Goal: Transaction & Acquisition: Subscribe to service/newsletter

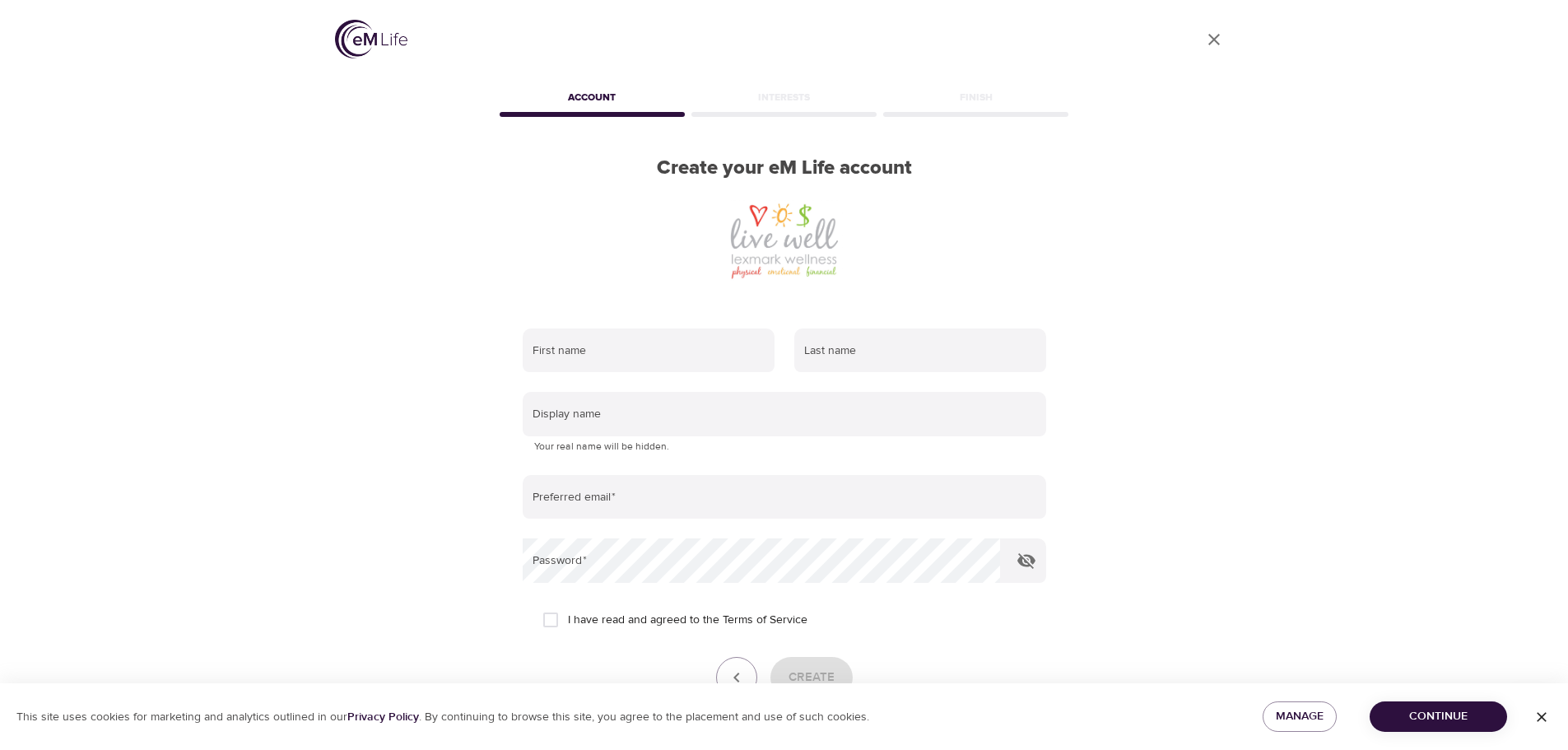
click at [675, 236] on div at bounding box center [784, 240] width 576 height 82
click at [634, 354] on input "text" at bounding box center [648, 350] width 252 height 44
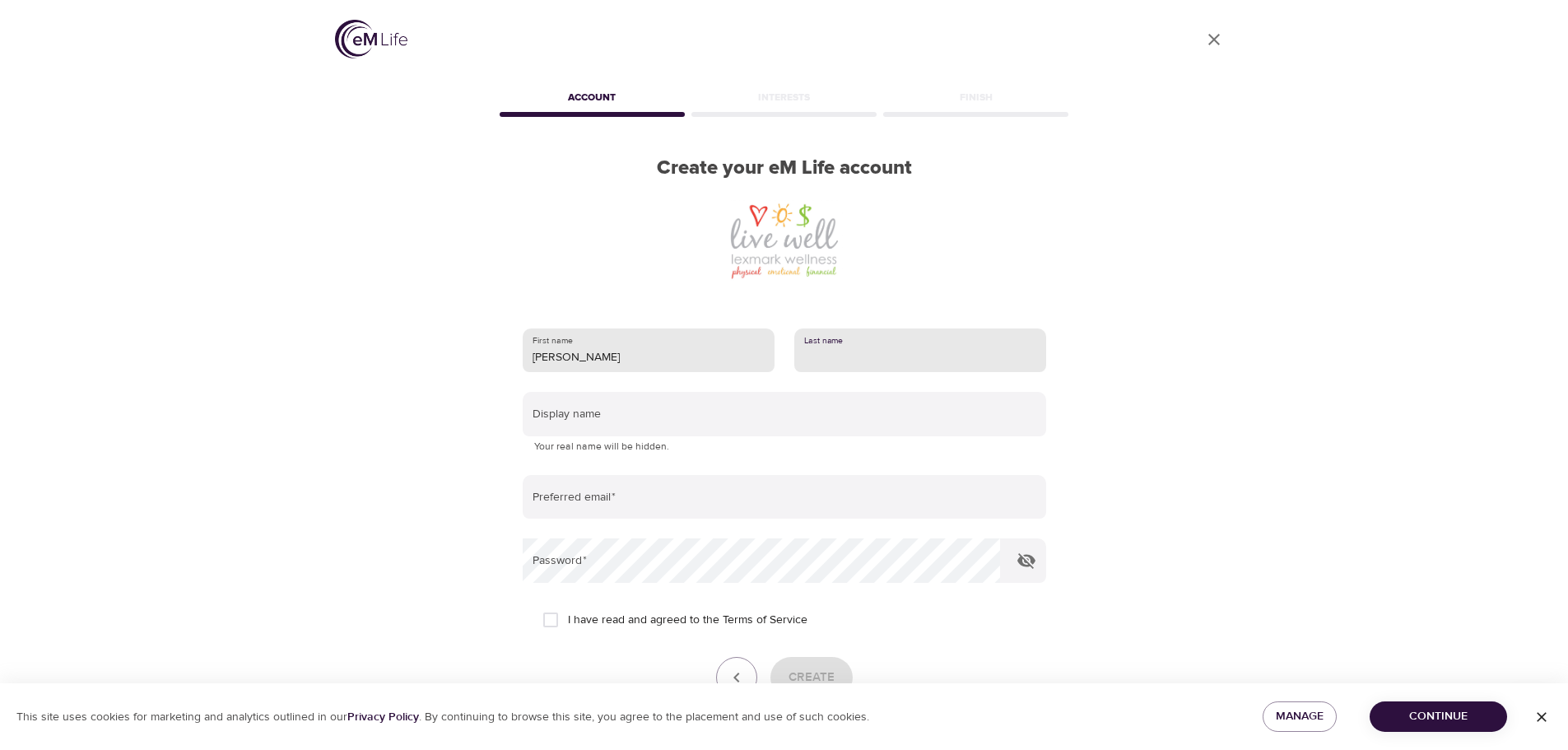
click at [630, 349] on input "[PERSON_NAME]" at bounding box center [648, 350] width 252 height 44
type input "r"
type input "[PERSON_NAME]"
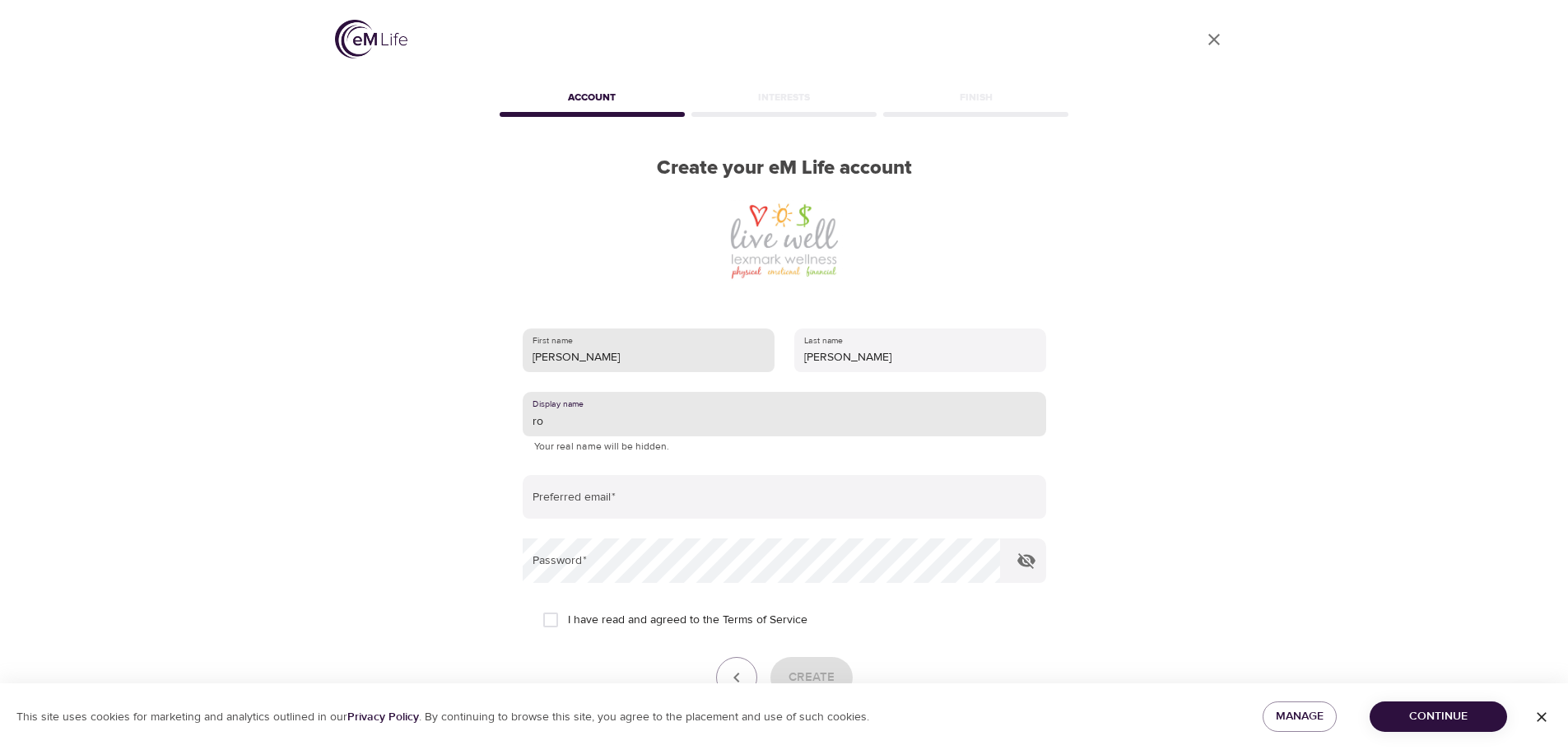
type input "r"
type input "B"
type input "bigbrave"
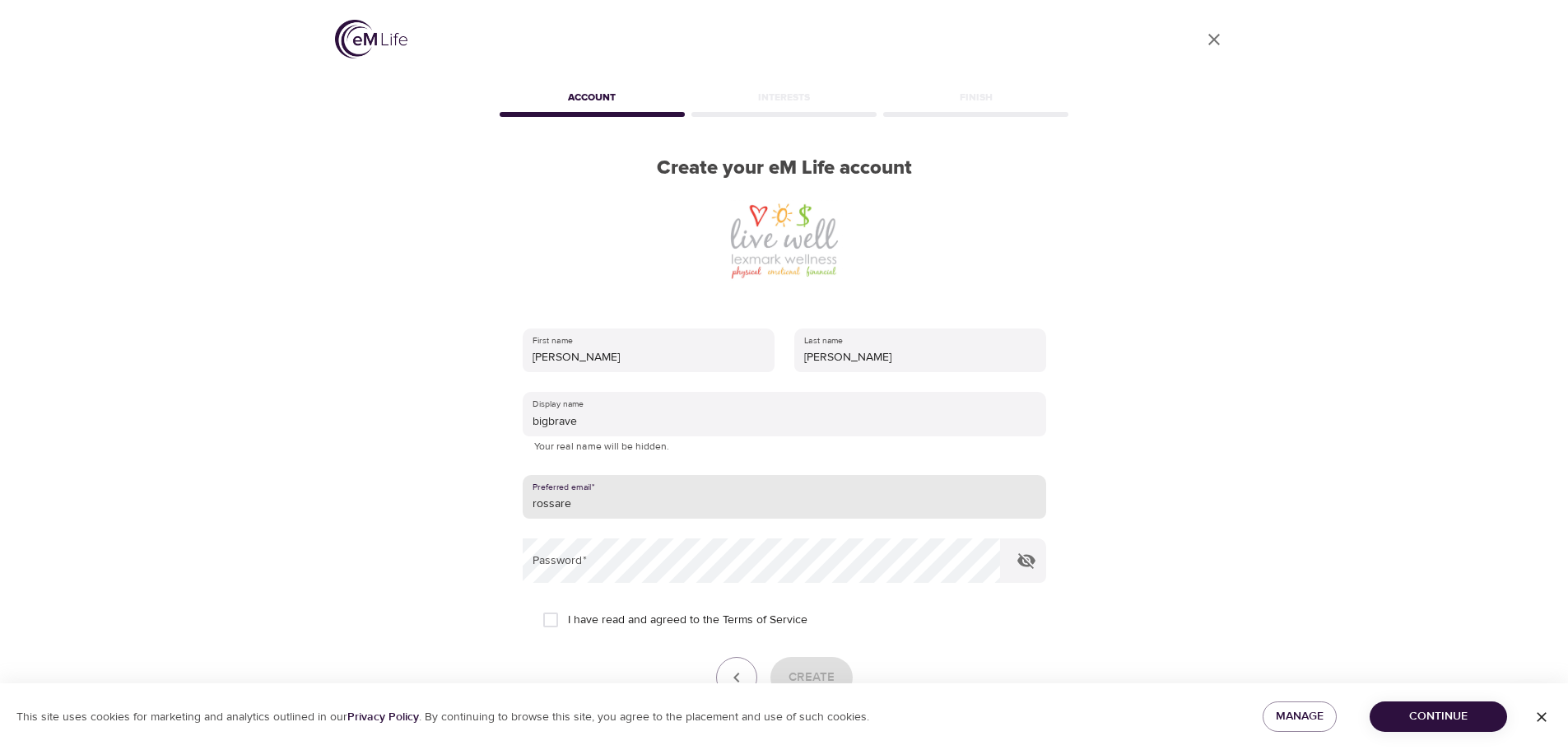
type input "[EMAIL_ADDRESS][DOMAIN_NAME]"
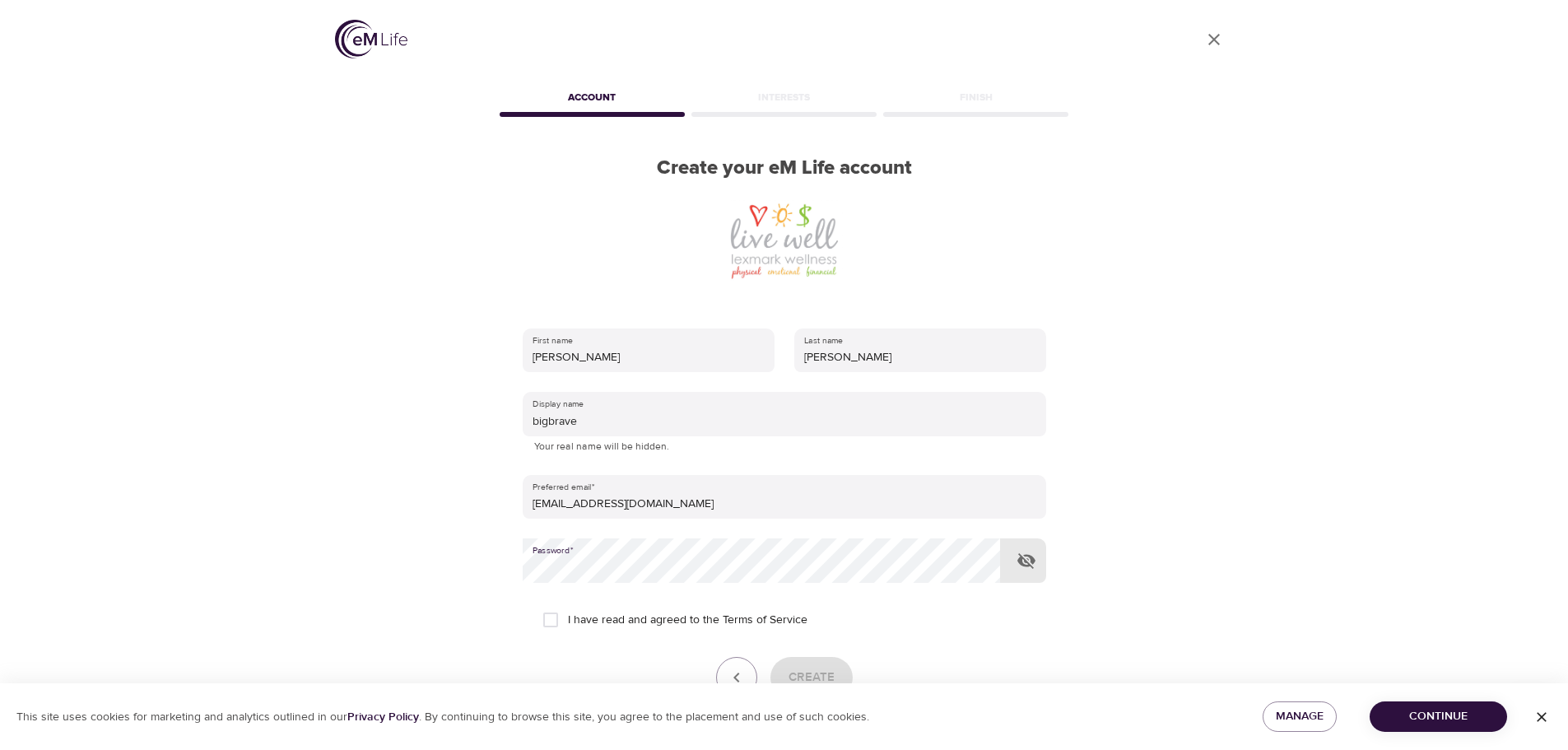
click at [329, 526] on div "User Profile Account Interests Finish Create your eM Life account First name [P…" at bounding box center [784, 375] width 938 height 750
click at [481, 542] on div "User Profile Account Interests Finish Create your eM Life account First name [P…" at bounding box center [784, 375] width 938 height 750
click at [538, 621] on input "I have read and agreed to the Terms of Service" at bounding box center [550, 620] width 35 height 35
checkbox input "true"
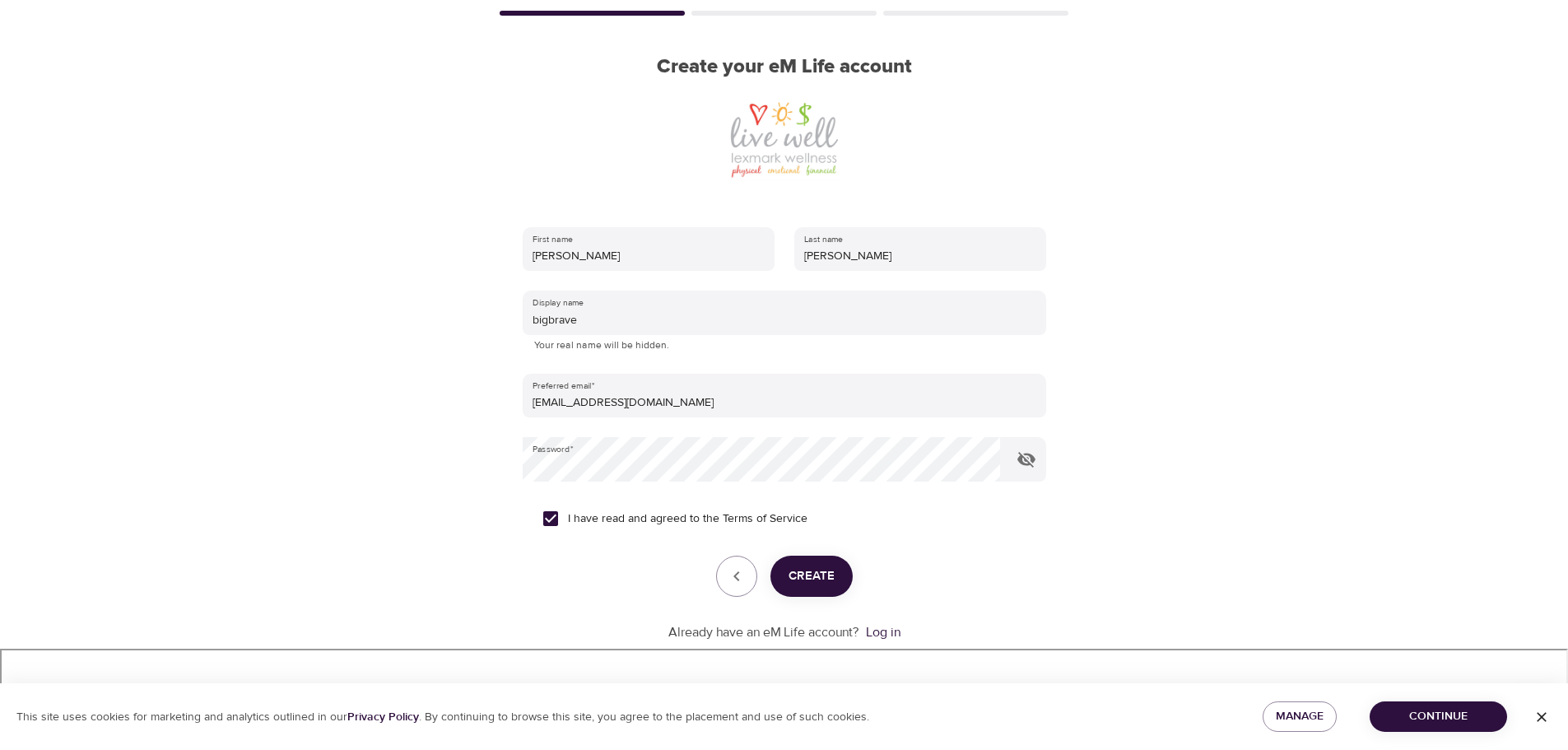
scroll to position [104, 0]
click at [823, 567] on span "Create" at bounding box center [812, 572] width 46 height 21
click at [1421, 712] on span "Continue" at bounding box center [1438, 715] width 111 height 20
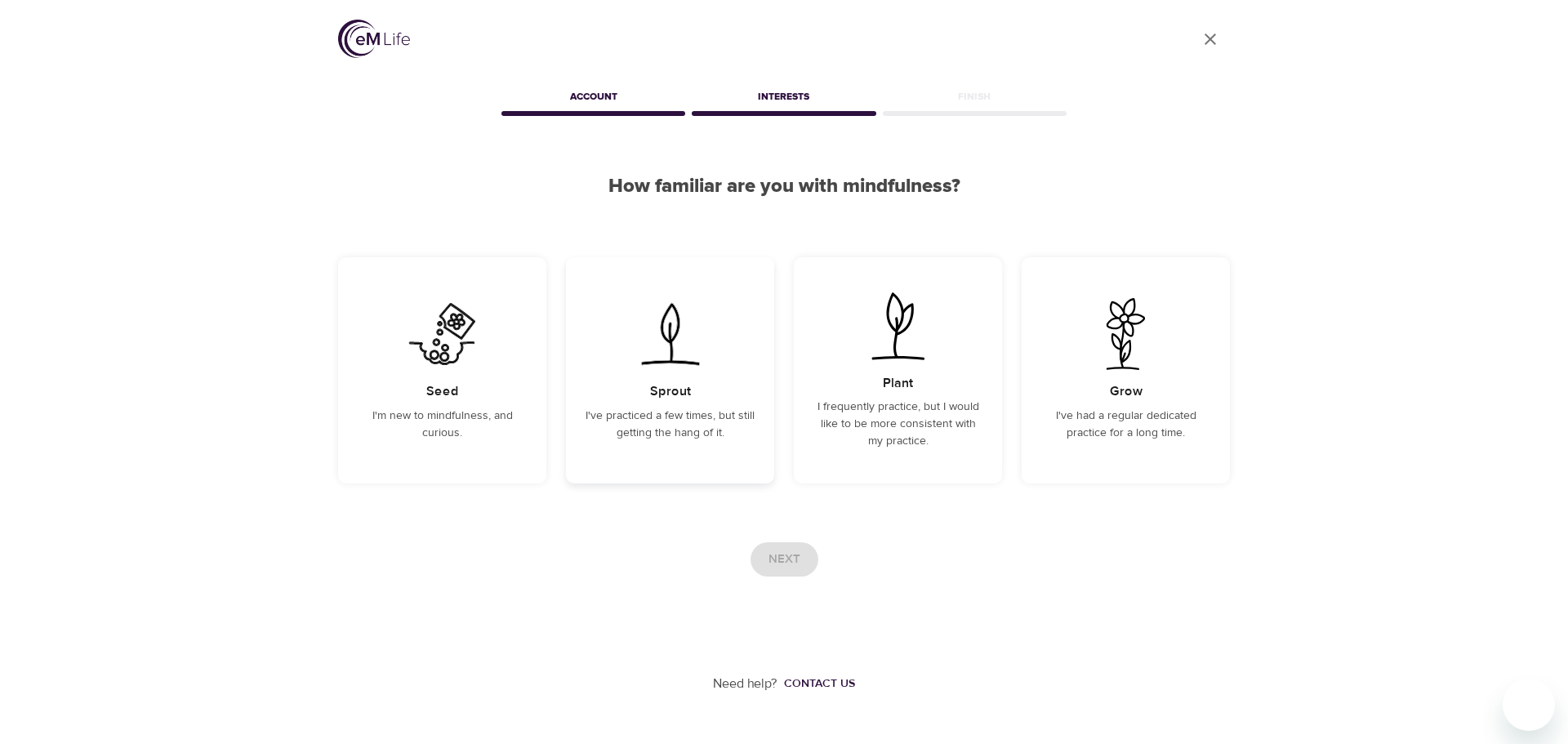
click at [656, 435] on p "I've practiced a few times, but still getting the hang of it." at bounding box center [670, 424] width 169 height 34
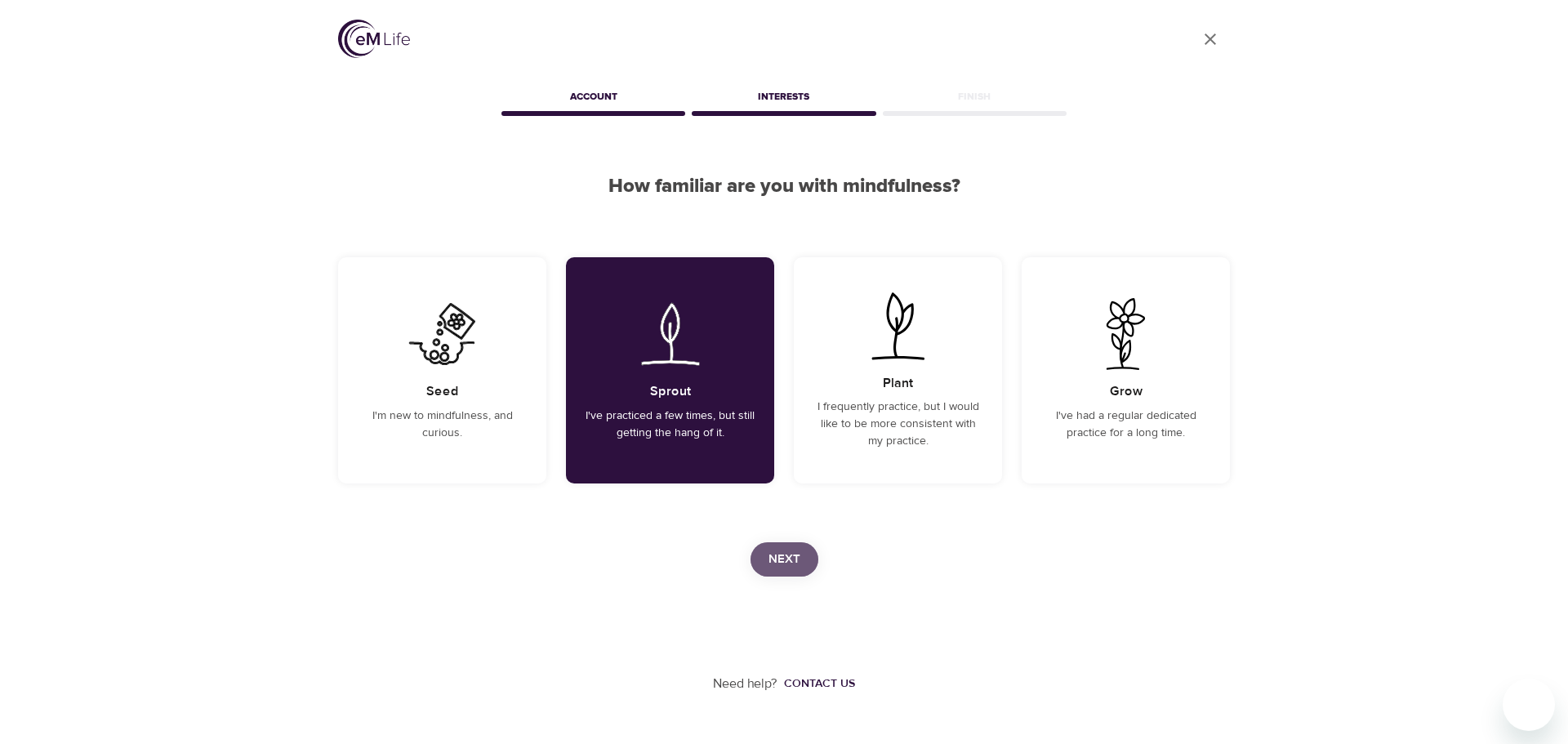
click at [794, 551] on span "Next" at bounding box center [784, 559] width 32 height 21
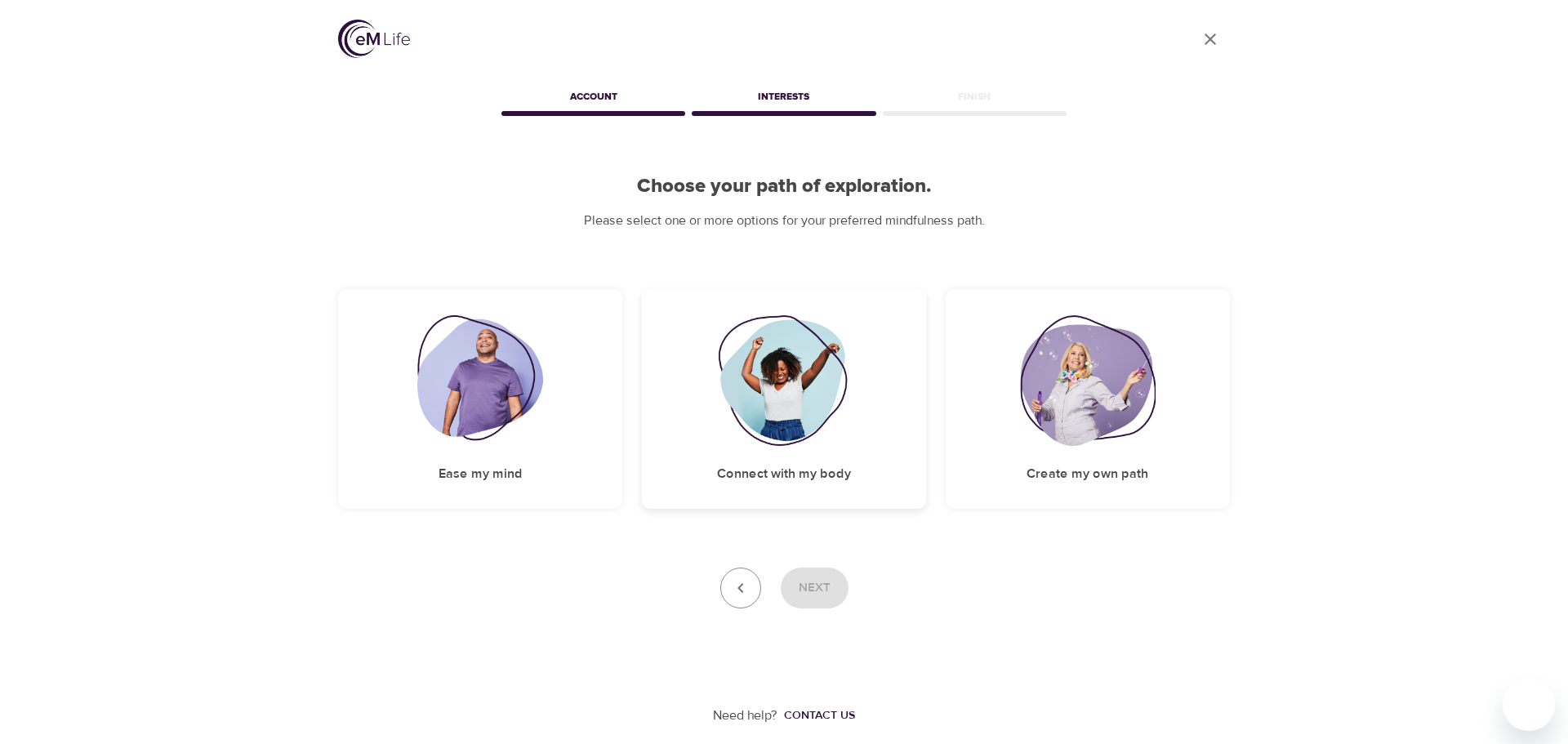
click at [794, 412] on img at bounding box center [784, 380] width 132 height 130
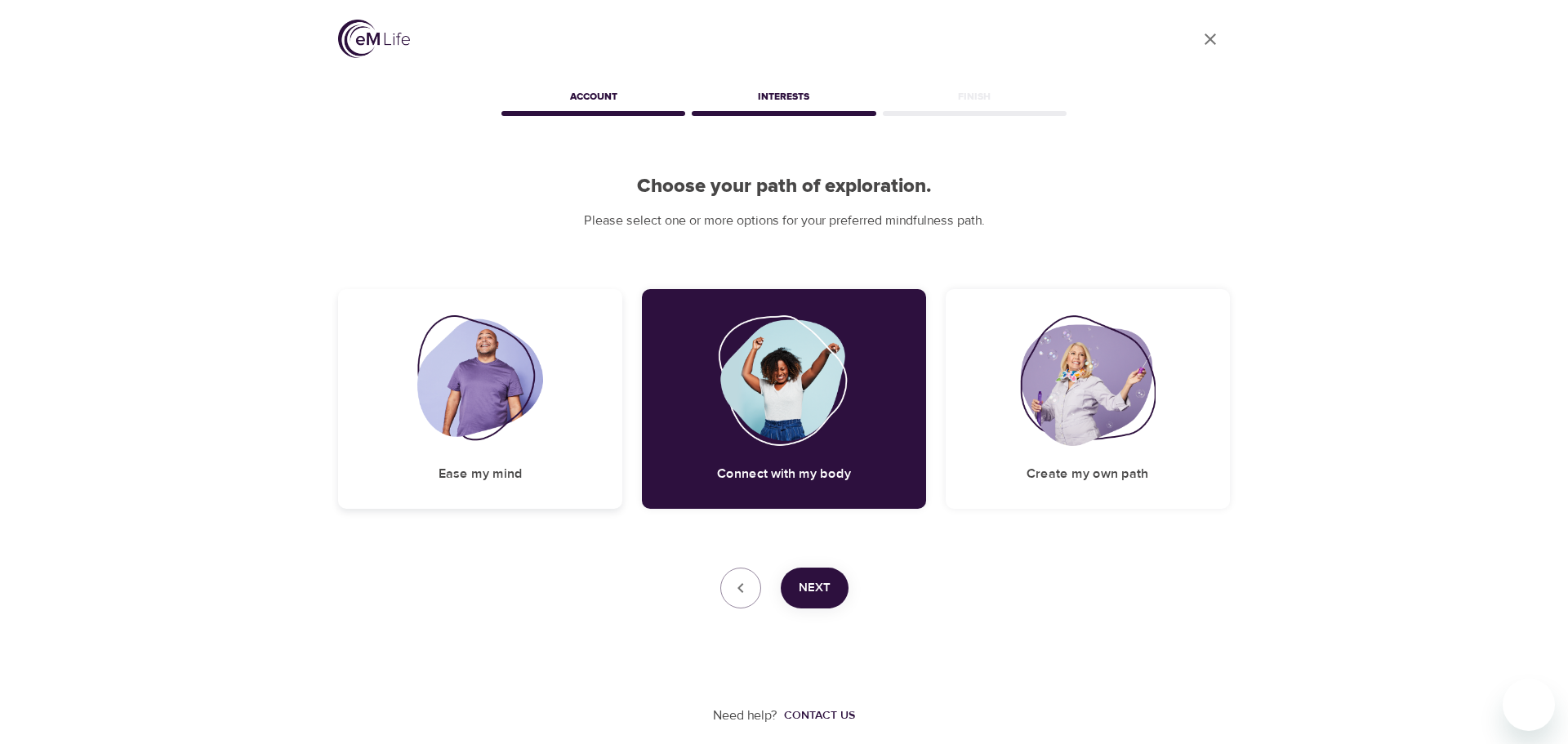
click at [501, 446] on div "Ease my mind" at bounding box center [480, 398] width 284 height 219
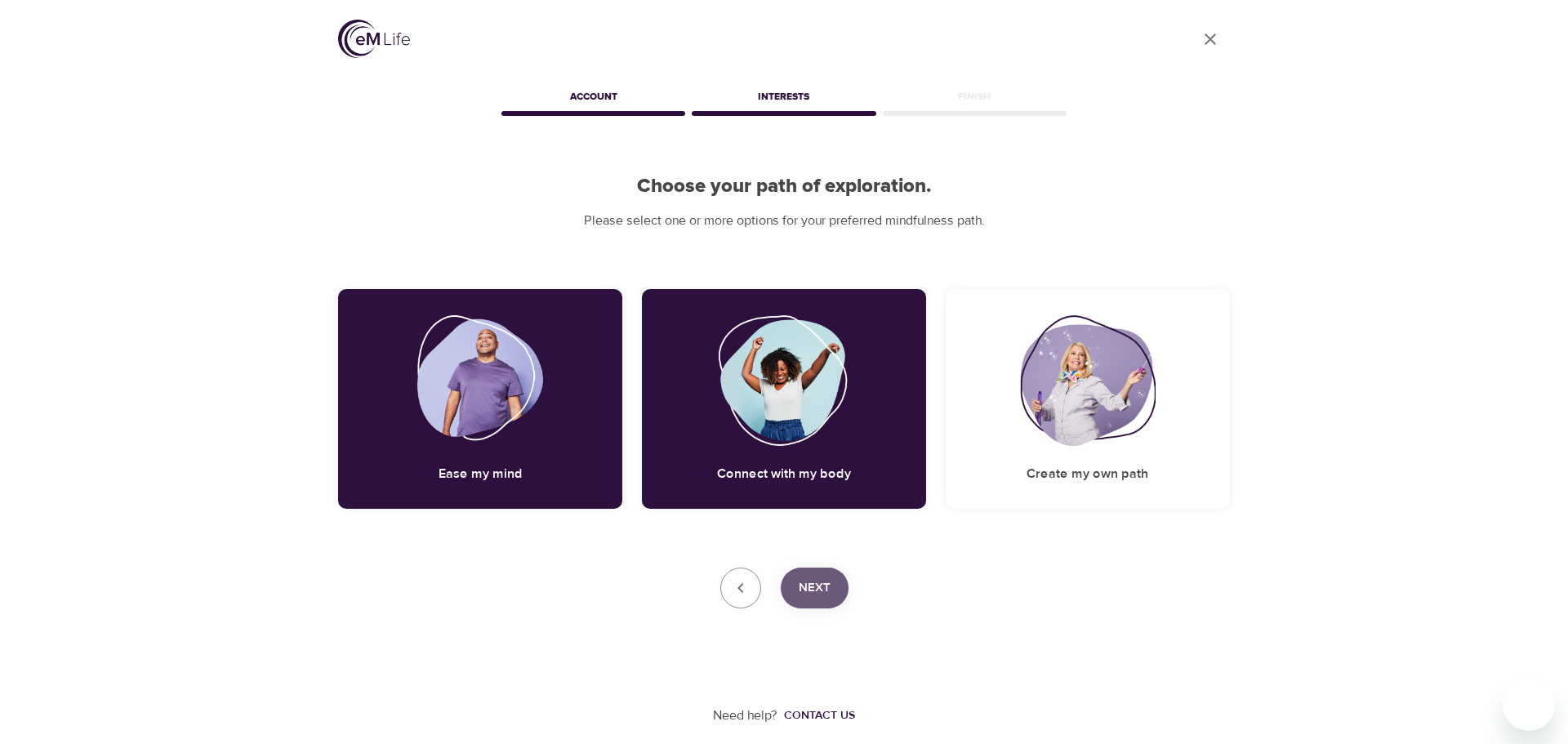
click at [811, 590] on span "Next" at bounding box center [814, 588] width 32 height 21
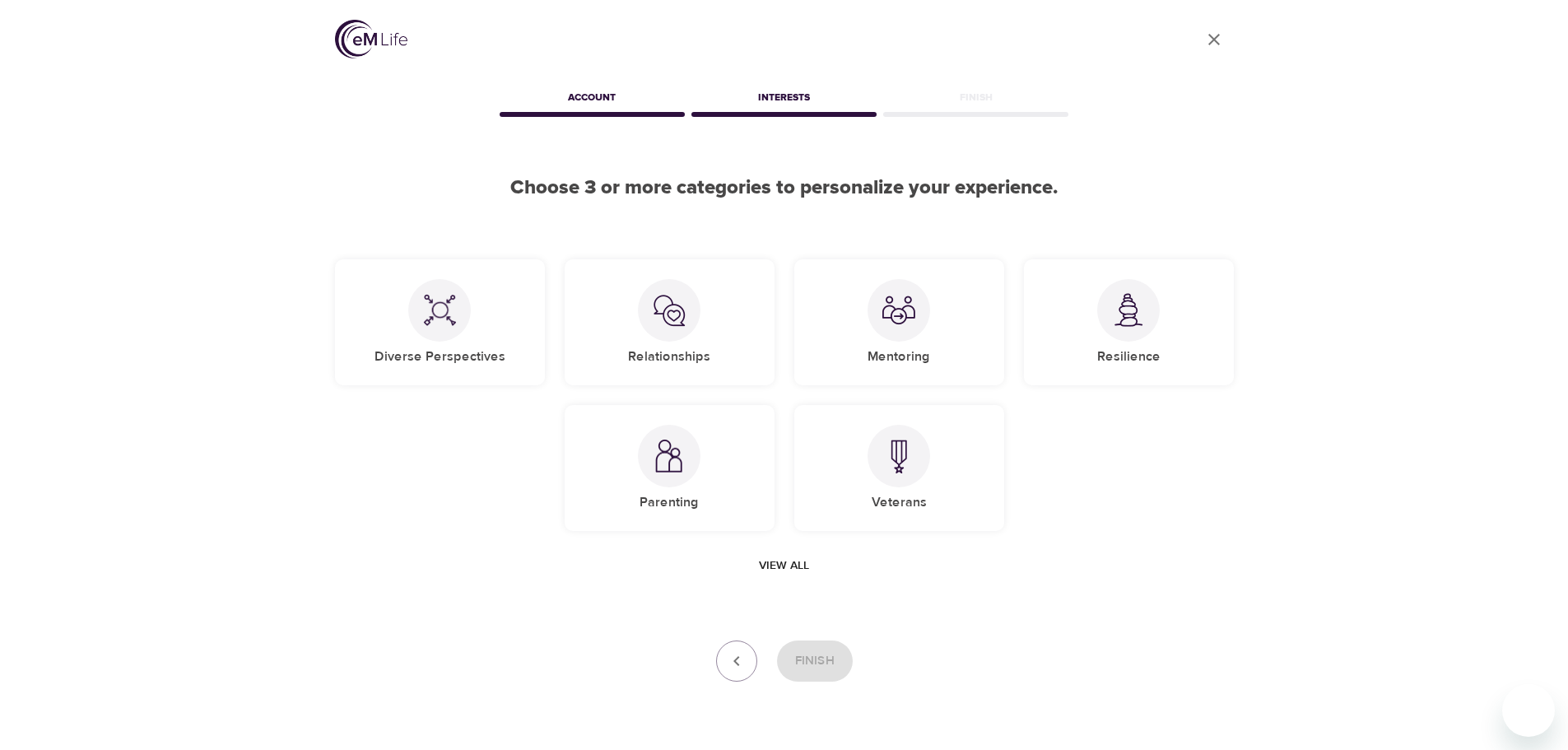
scroll to position [49, 0]
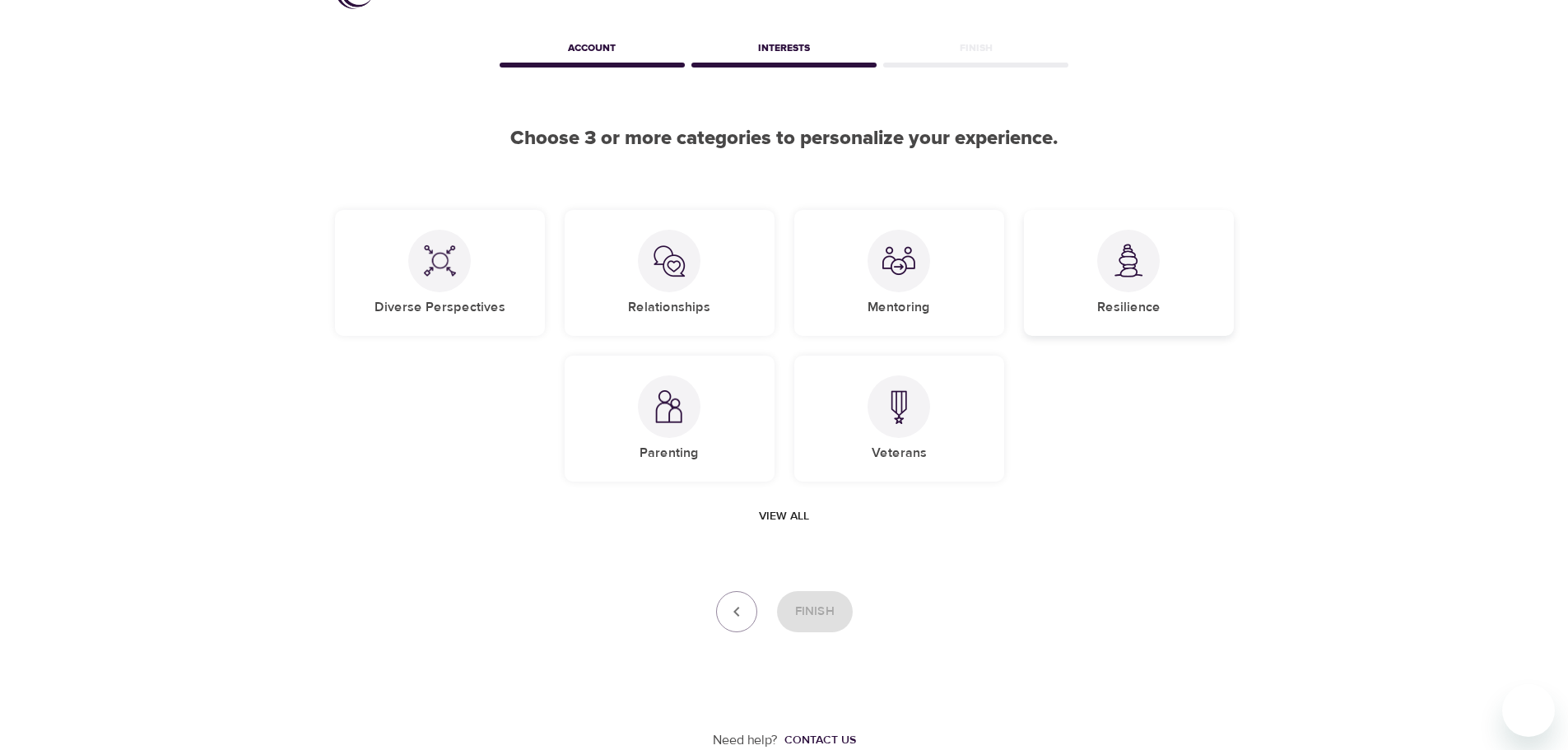
click at [1115, 254] on img at bounding box center [1129, 260] width 33 height 34
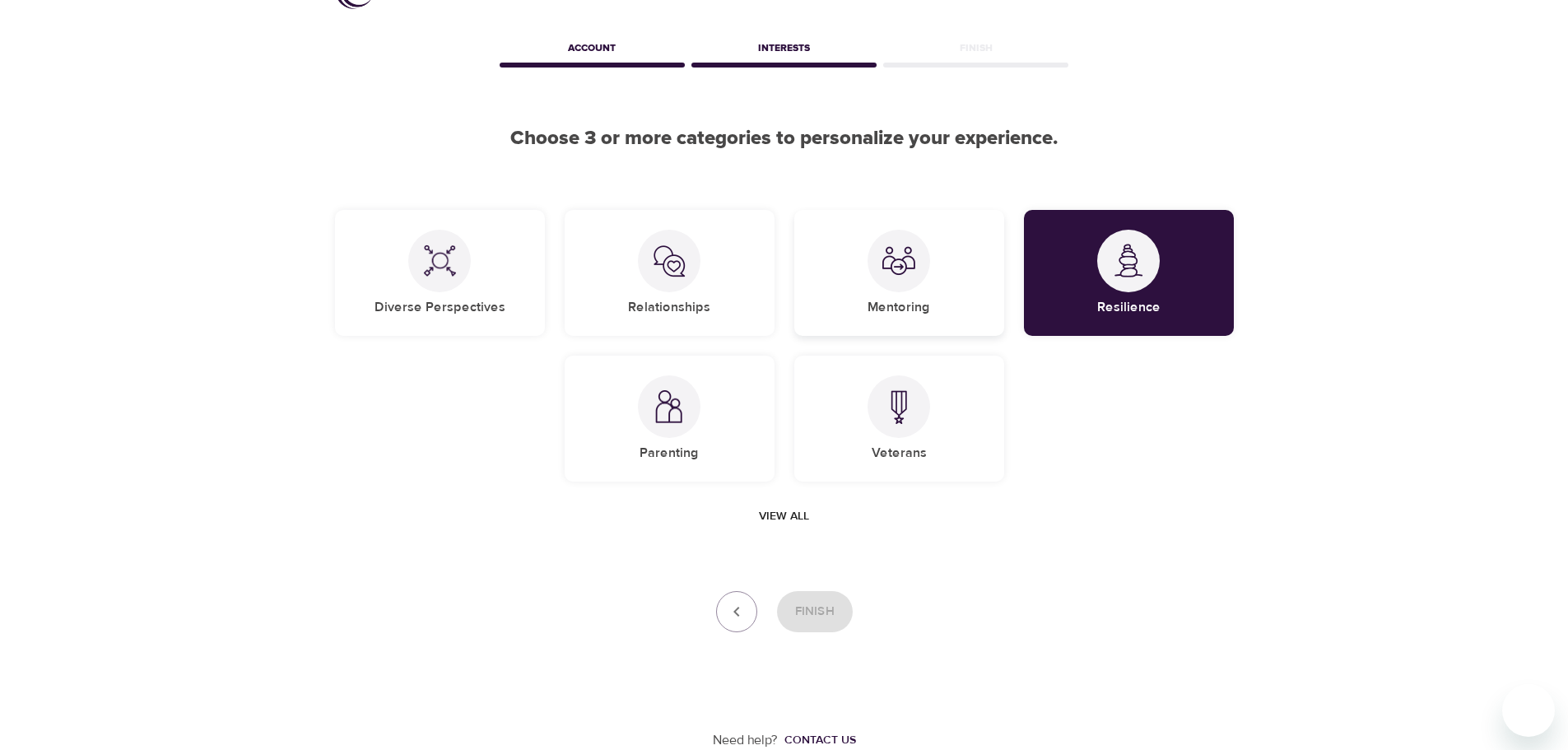
click at [883, 270] on img at bounding box center [899, 261] width 33 height 33
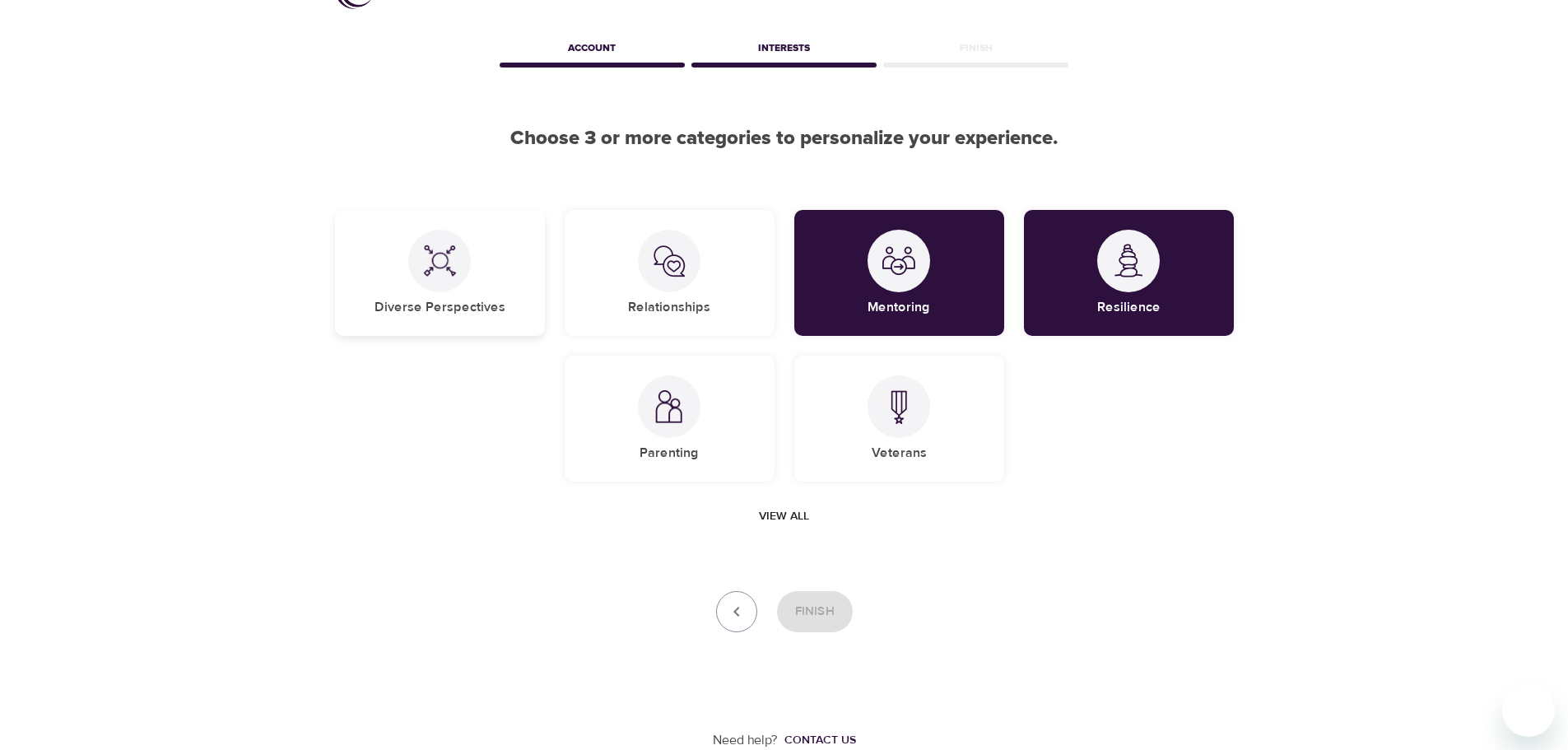
click at [409, 263] on div at bounding box center [439, 261] width 63 height 63
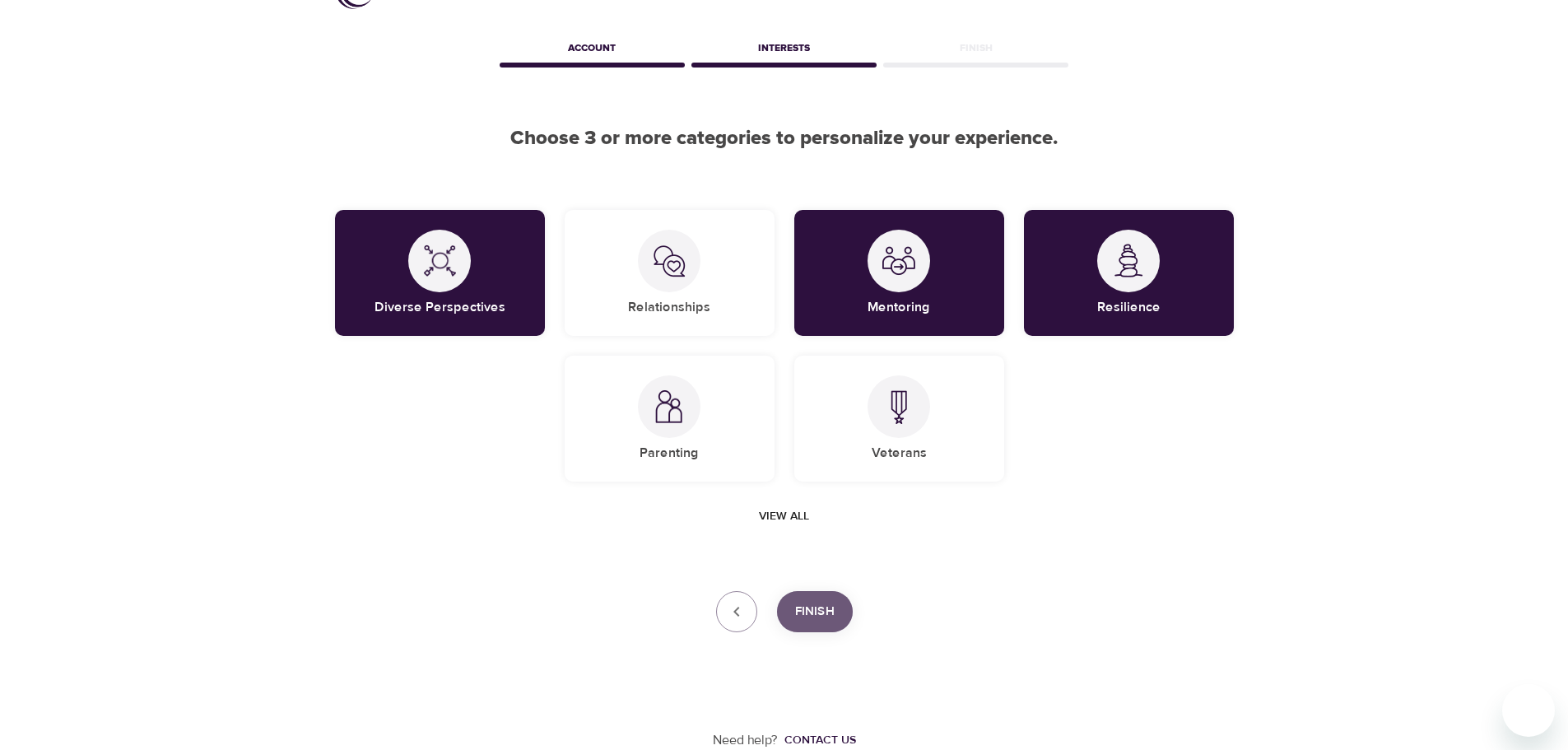
click at [797, 609] on span "Finish" at bounding box center [814, 611] width 40 height 21
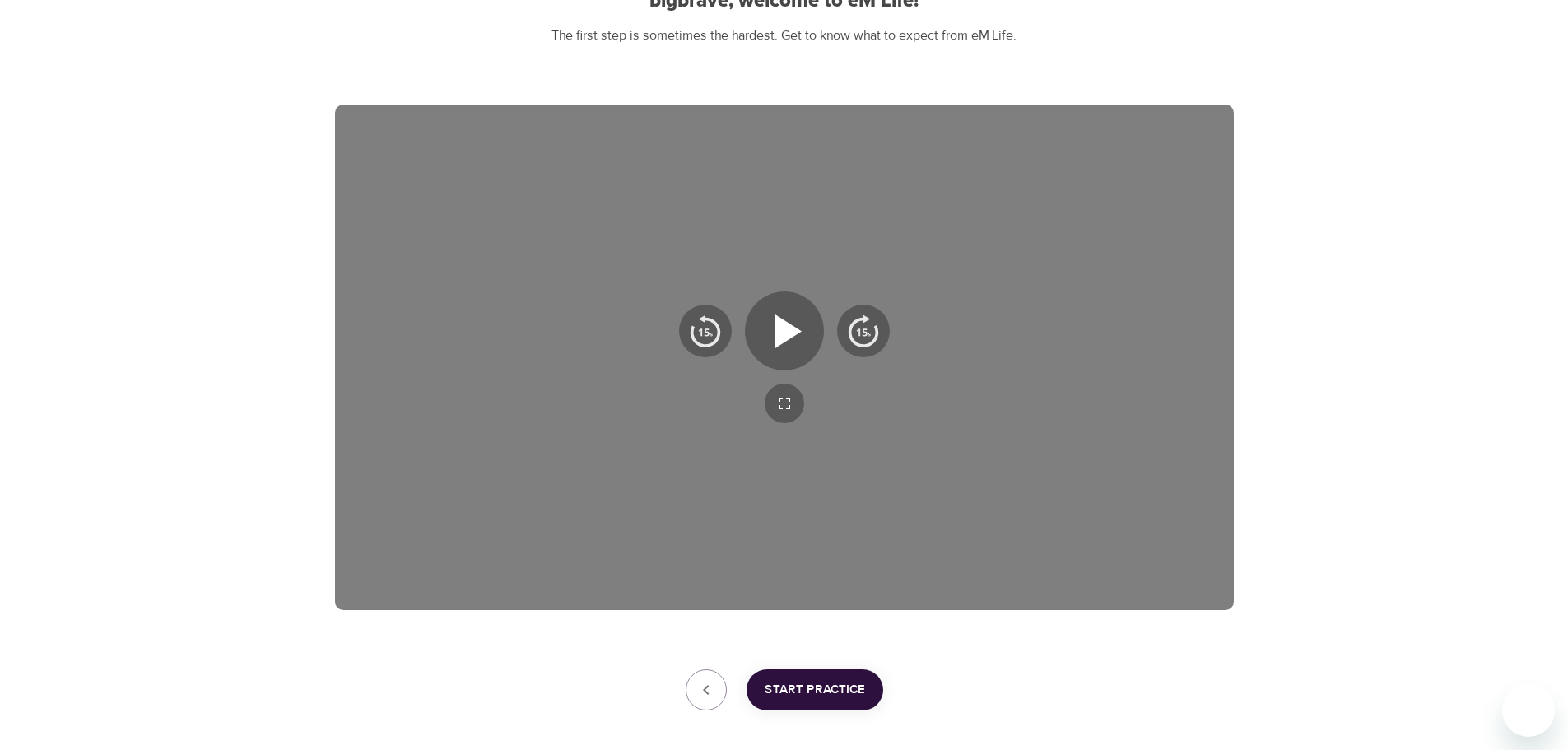
scroll to position [214, 0]
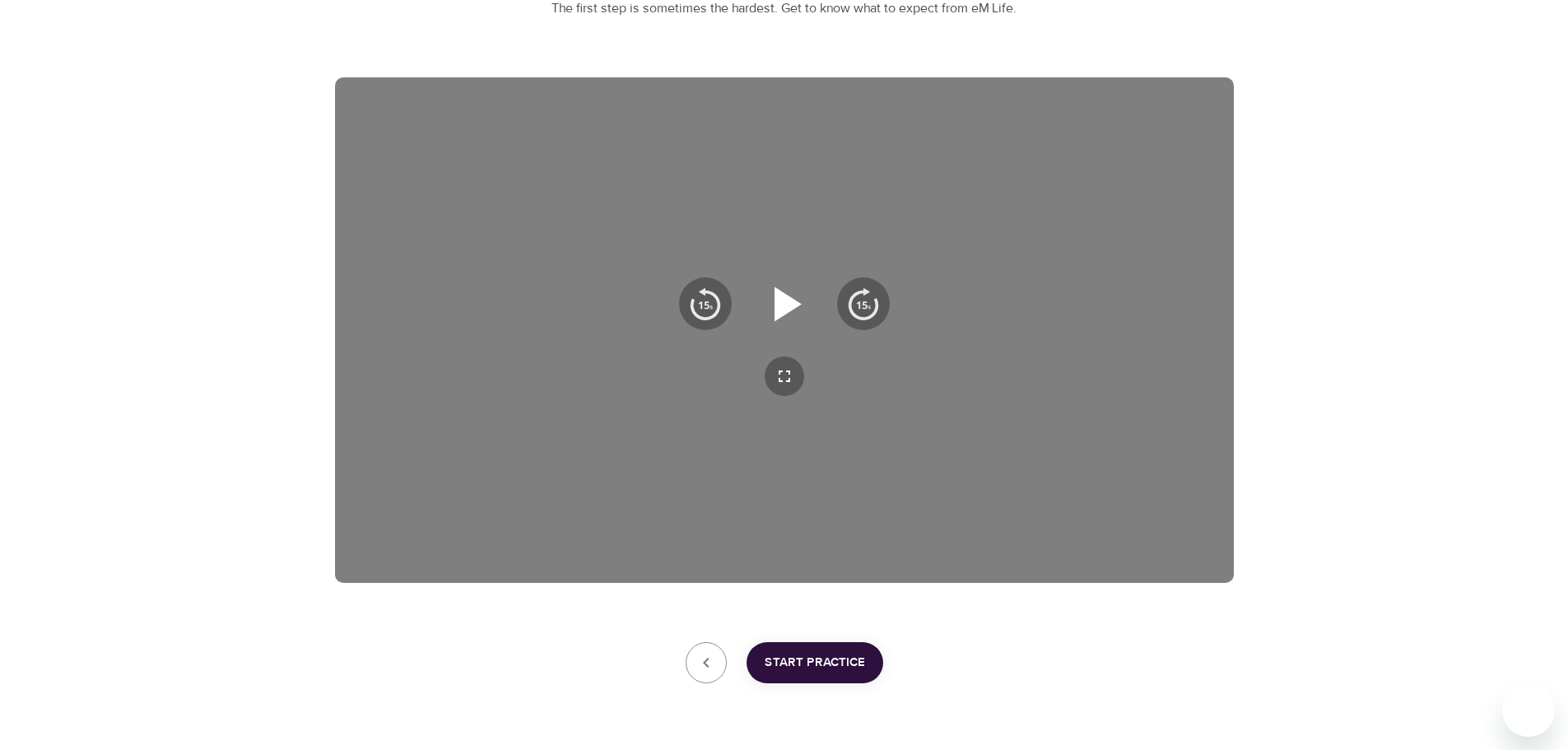
click at [774, 304] on icon "button" at bounding box center [788, 304] width 27 height 35
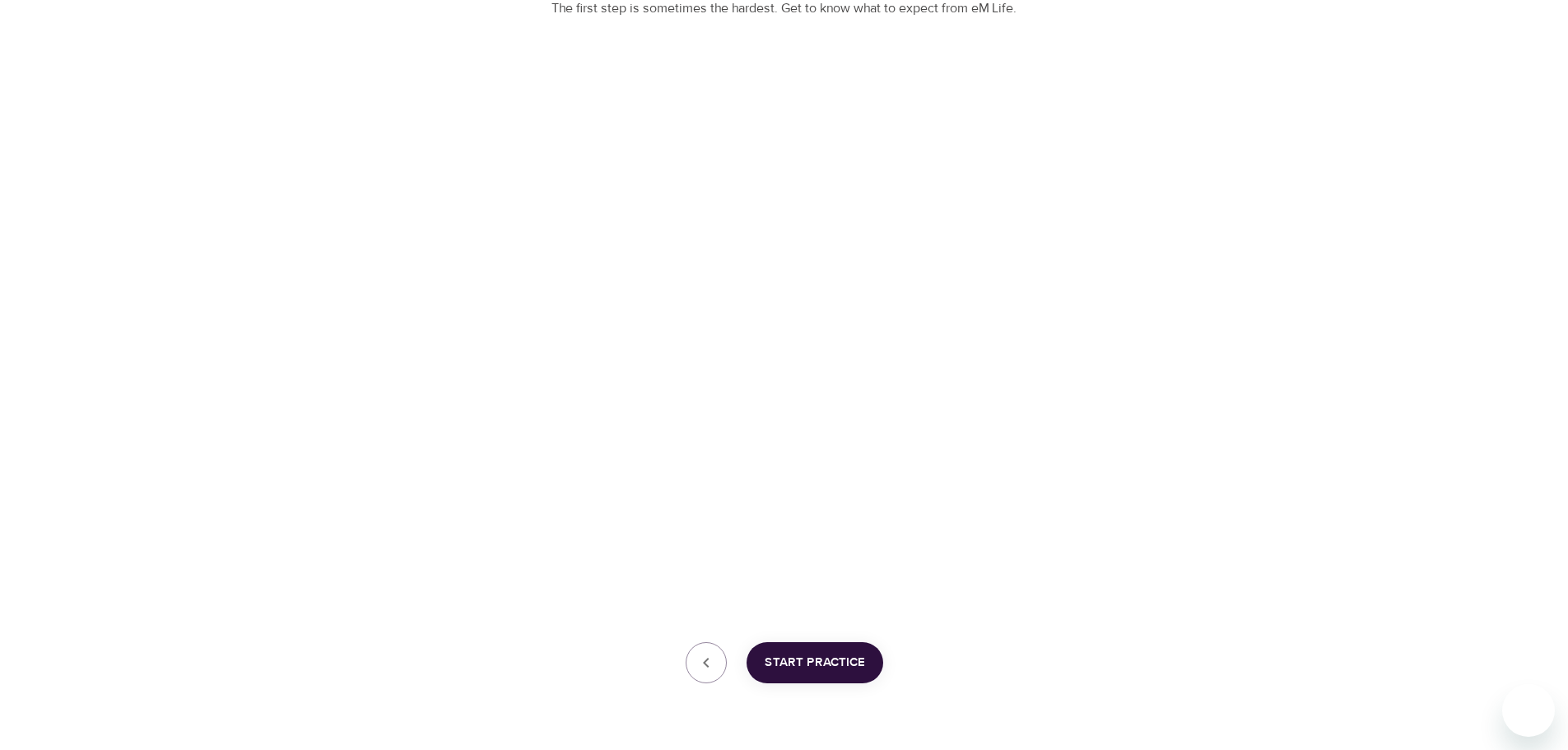
click at [813, 664] on span "Start Practice" at bounding box center [815, 662] width 100 height 21
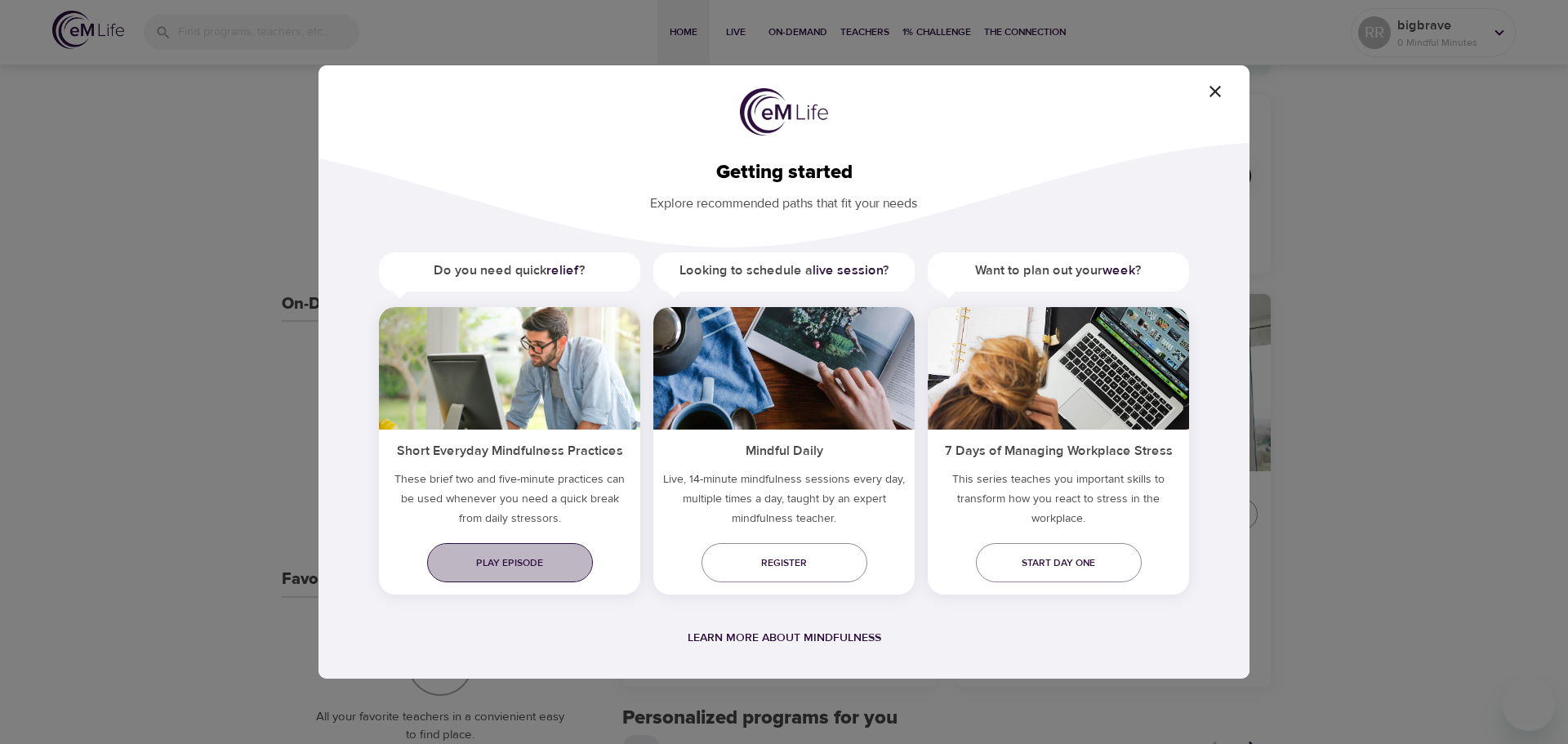
click at [507, 566] on span "Play episode" at bounding box center [510, 563] width 140 height 17
